Goal: Information Seeking & Learning: Learn about a topic

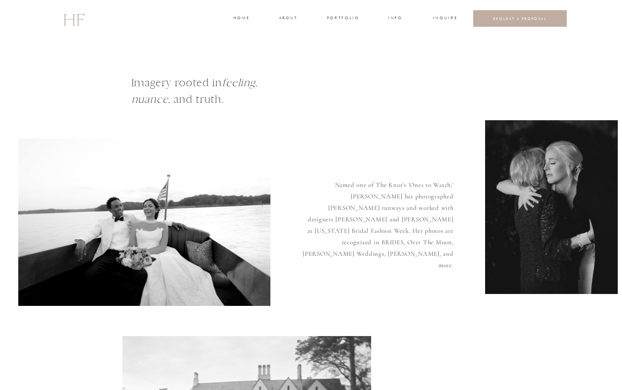
click at [279, 15] on h3 "about" at bounding box center [288, 19] width 18 height 8
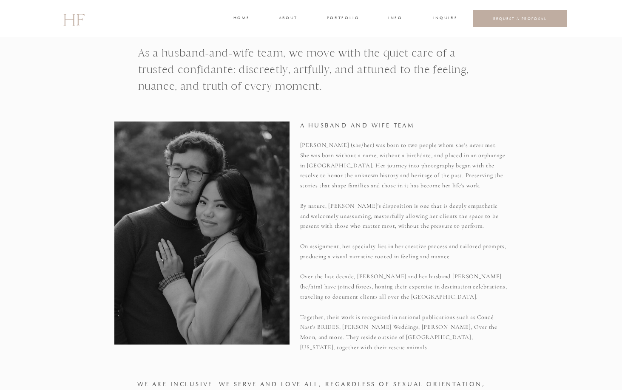
scroll to position [282, 0]
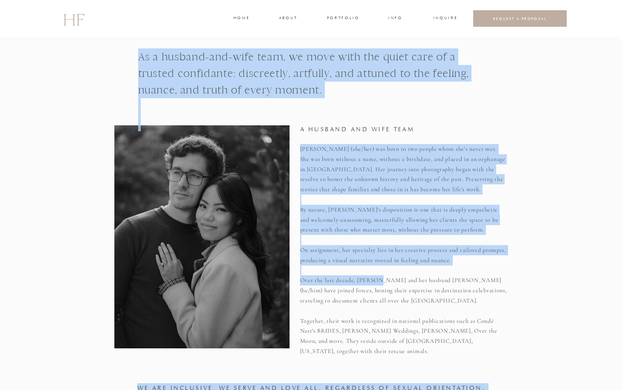
drag, startPoint x: 229, startPoint y: 212, endPoint x: 379, endPoint y: 283, distance: 166.1
click at [379, 283] on div "We are INCLUSIVE. We serve and love all, regardless of sexual orientation, gend…" at bounding box center [311, 219] width 510 height 404
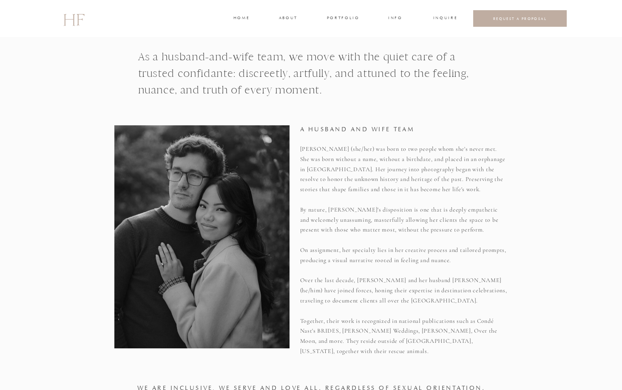
click at [229, 240] on div at bounding box center [201, 236] width 175 height 223
click at [208, 232] on div at bounding box center [201, 236] width 175 height 223
